Goal: Task Accomplishment & Management: Use online tool/utility

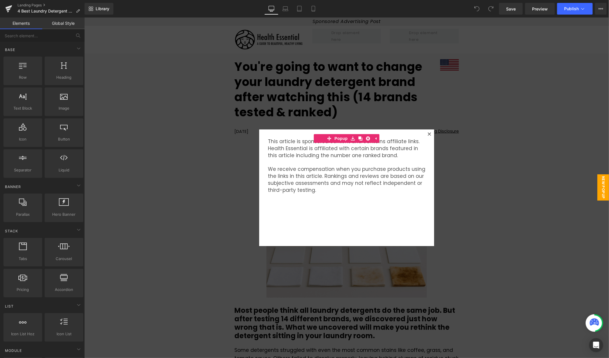
click at [532, 133] on div at bounding box center [346, 187] width 525 height 340
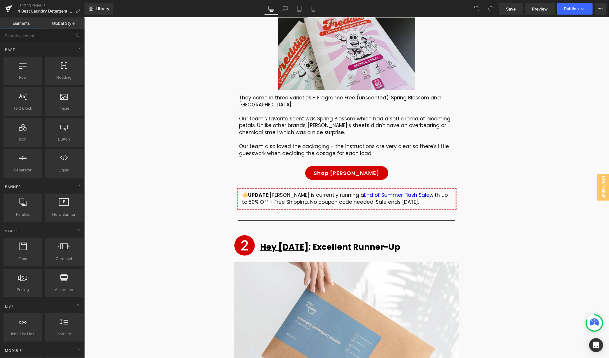
scroll to position [1846, 0]
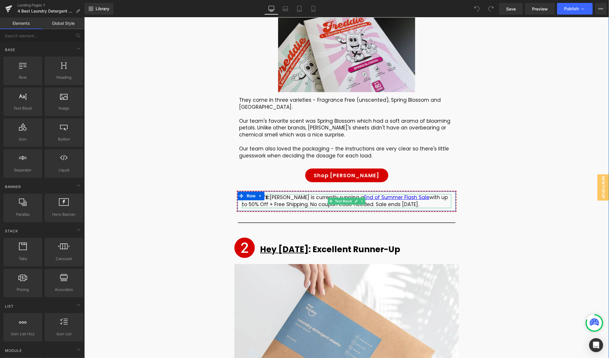
click at [293, 194] on div "☀️ UPDATE: [PERSON_NAME] is currently running a End of Summer Flash Sale with u…" at bounding box center [346, 201] width 209 height 14
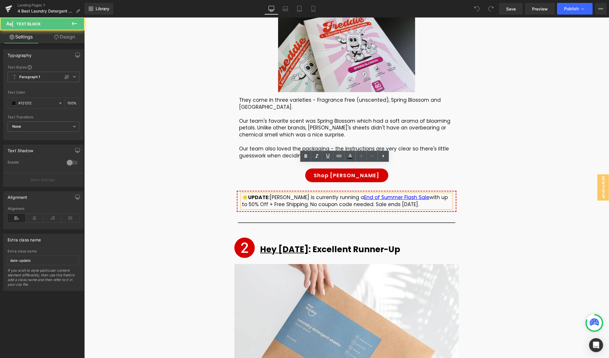
click at [244, 194] on div "☀️ UPDATE: [PERSON_NAME] is currently running a End of Summer Flash Sale with u…" at bounding box center [346, 201] width 209 height 14
click at [396, 193] on link "End of Summer Flash Sale" at bounding box center [396, 196] width 65 height 7
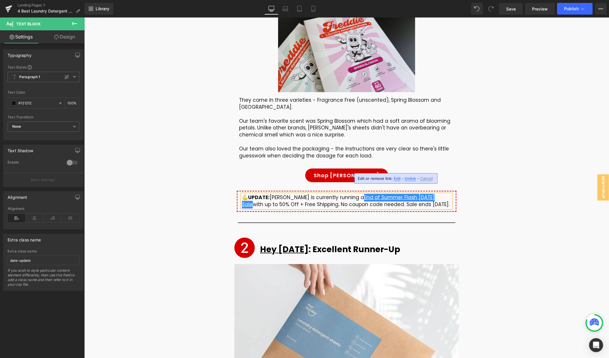
click at [397, 193] on link "End of Summer Flash [DATE] Sale" at bounding box center [338, 200] width 193 height 14
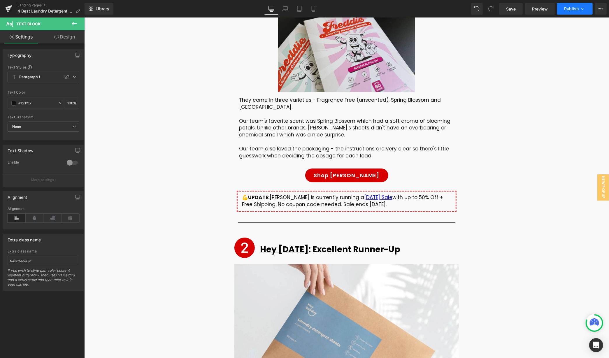
click at [562, 11] on button "Publish" at bounding box center [575, 9] width 36 height 12
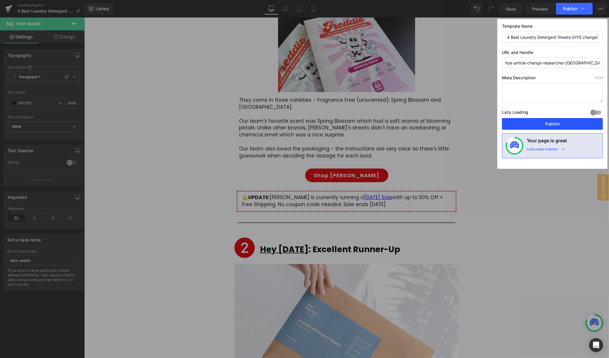
click at [557, 119] on button "Publish" at bounding box center [552, 124] width 101 height 12
